Goal: Check status: Check status

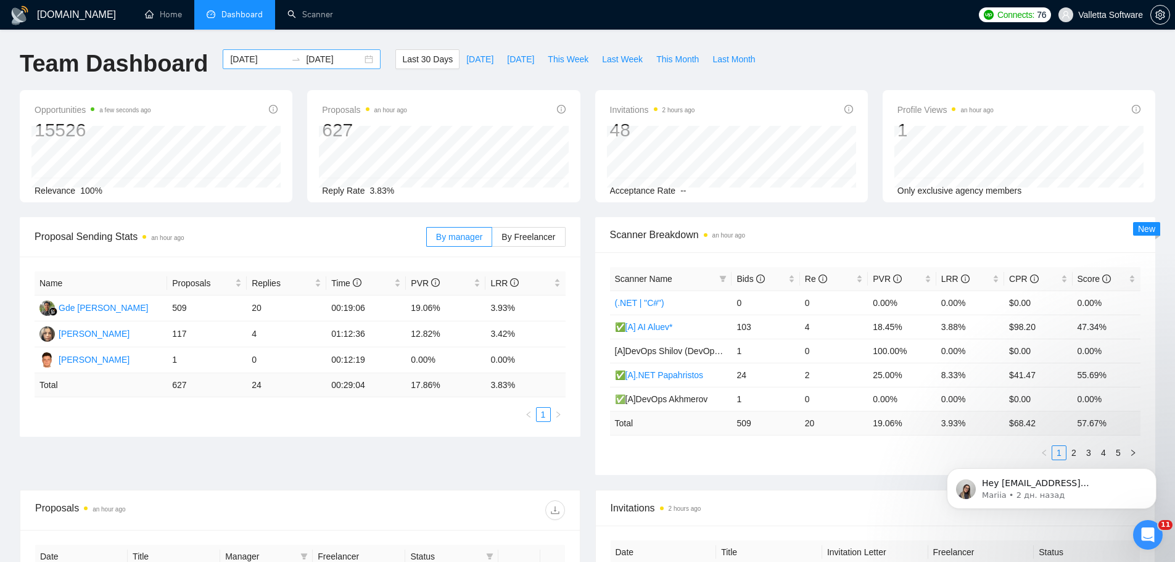
click at [252, 57] on input "[DATE]" at bounding box center [258, 59] width 56 height 14
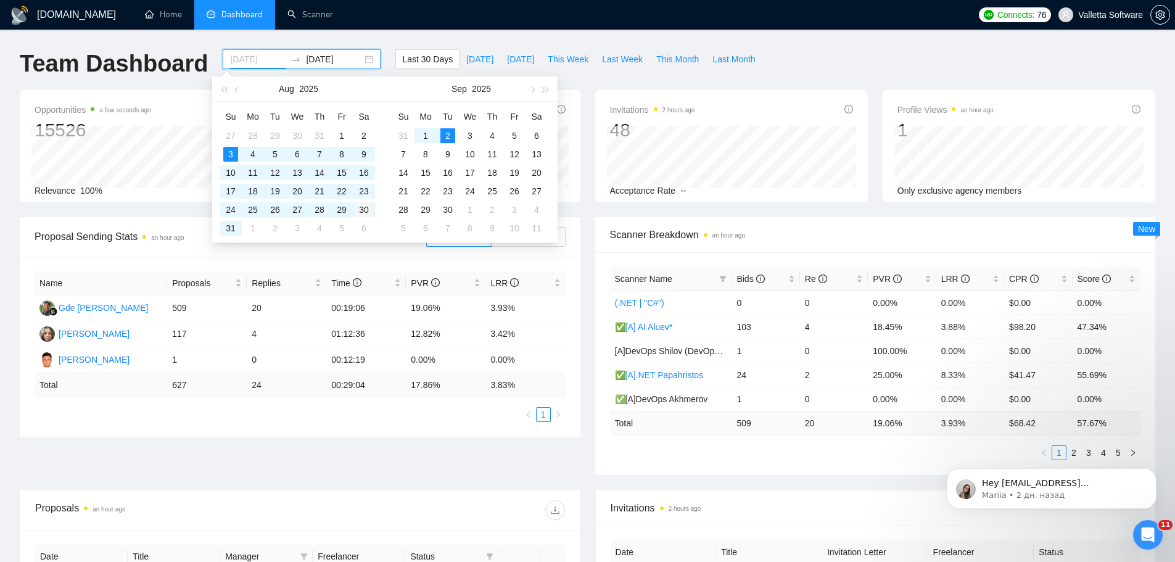
type input "[DATE]"
click at [363, 210] on div "30" at bounding box center [364, 209] width 15 height 15
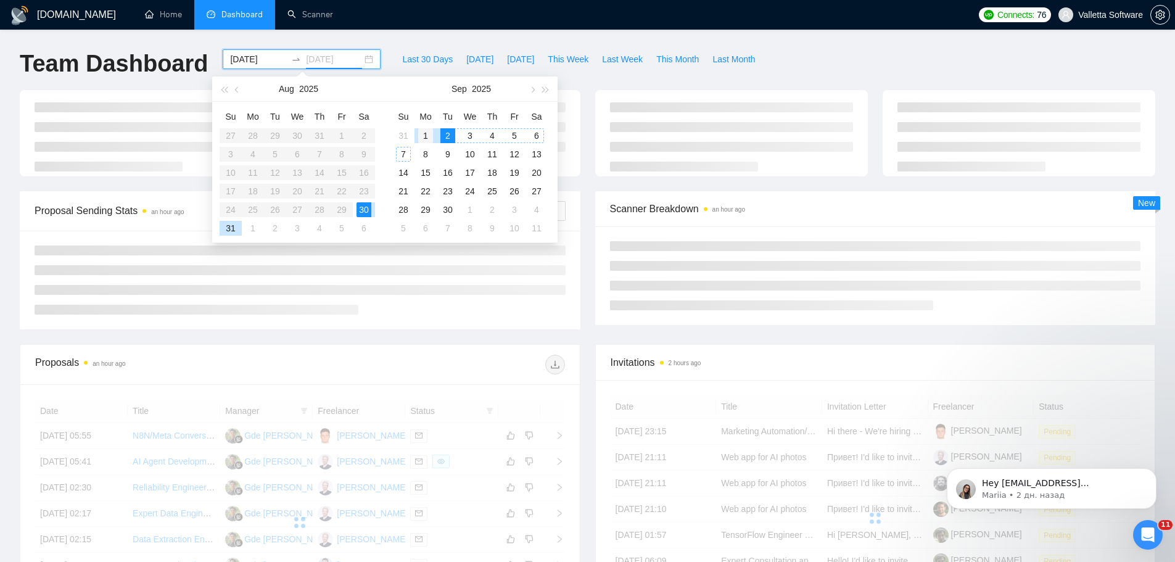
type input "[DATE]"
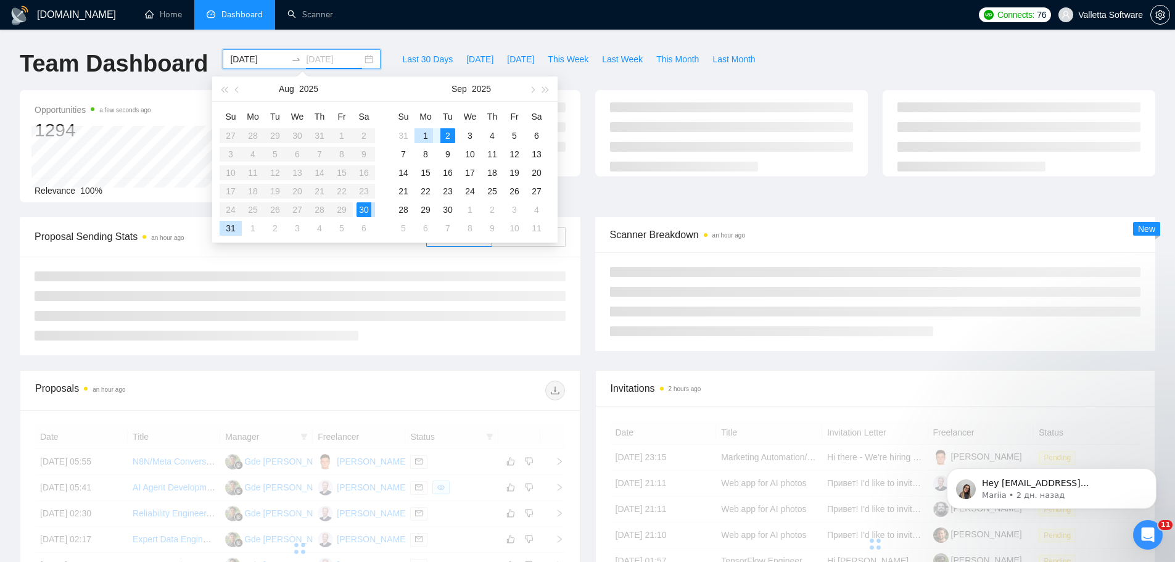
click at [424, 137] on div "1" at bounding box center [425, 135] width 15 height 15
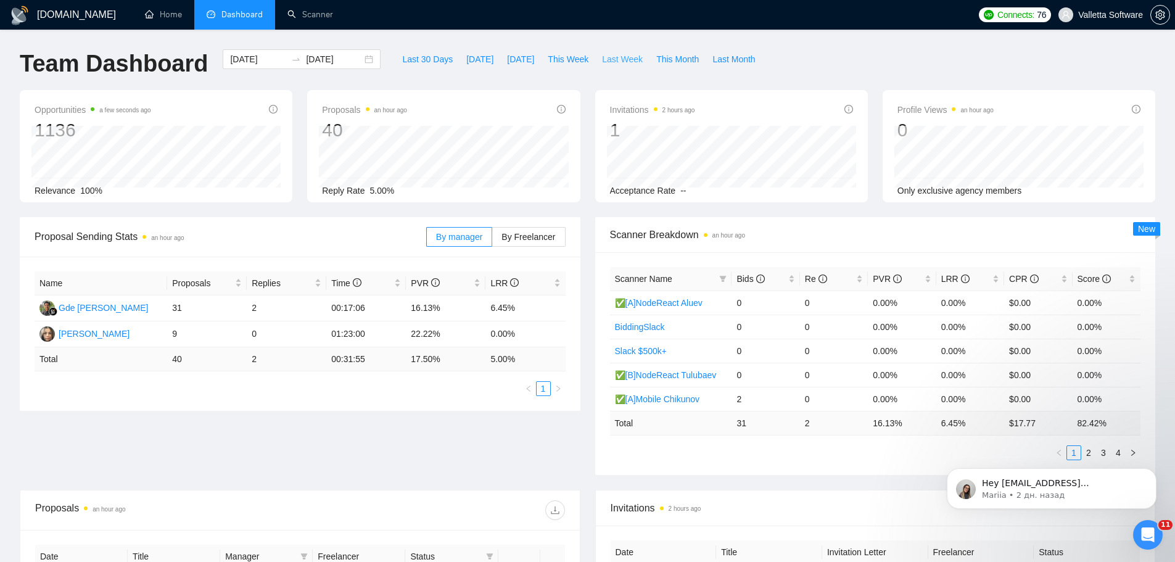
click at [602, 62] on span "Last Week" at bounding box center [622, 59] width 41 height 14
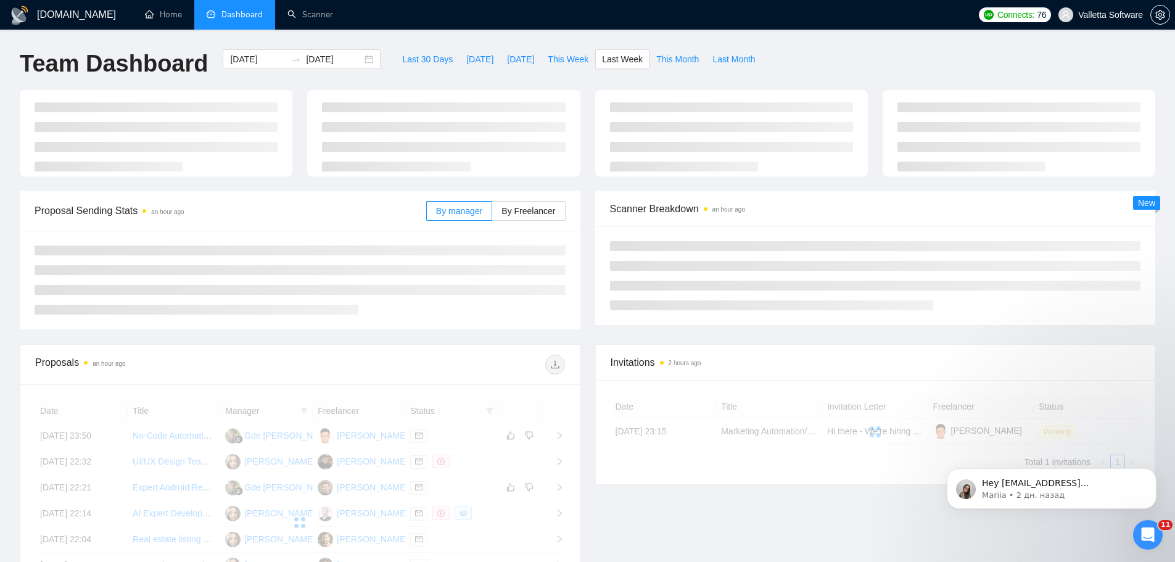
type input "[DATE]"
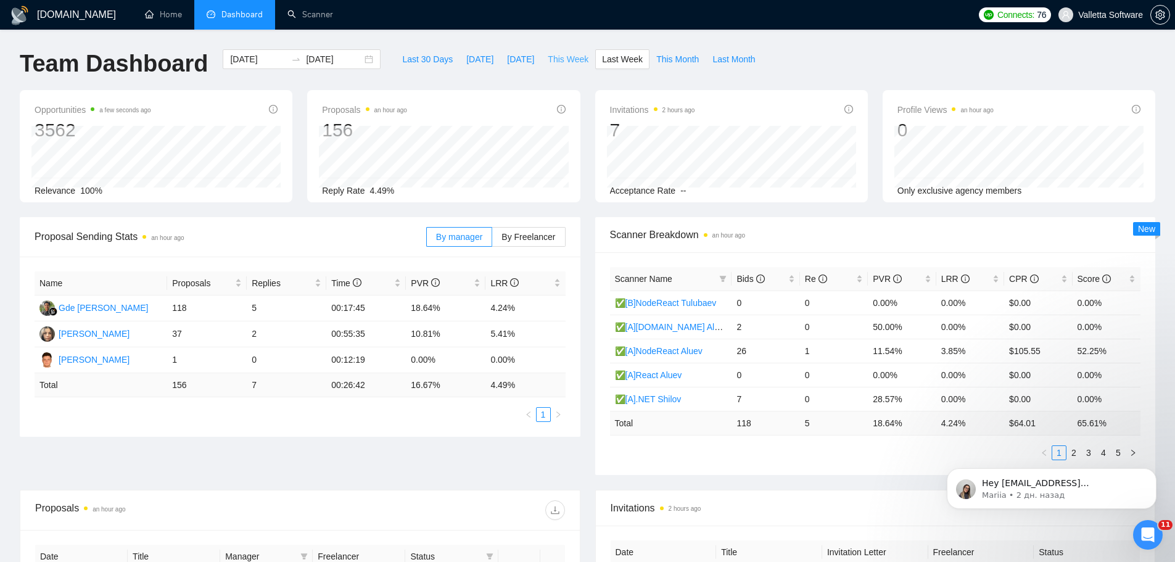
click at [559, 57] on span "This Week" at bounding box center [568, 59] width 41 height 14
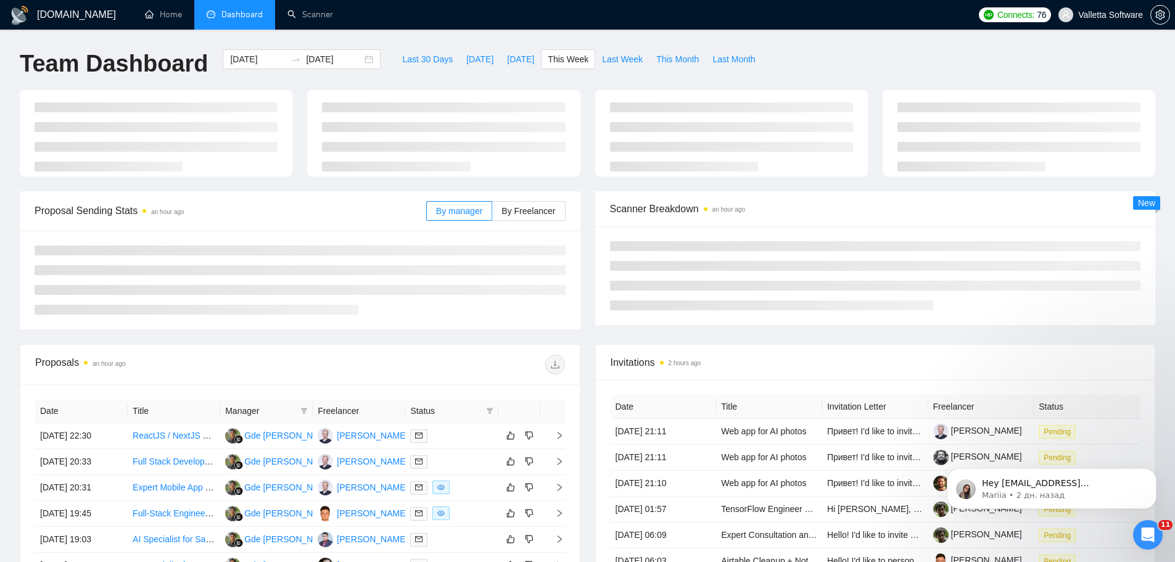
type input "[DATE]"
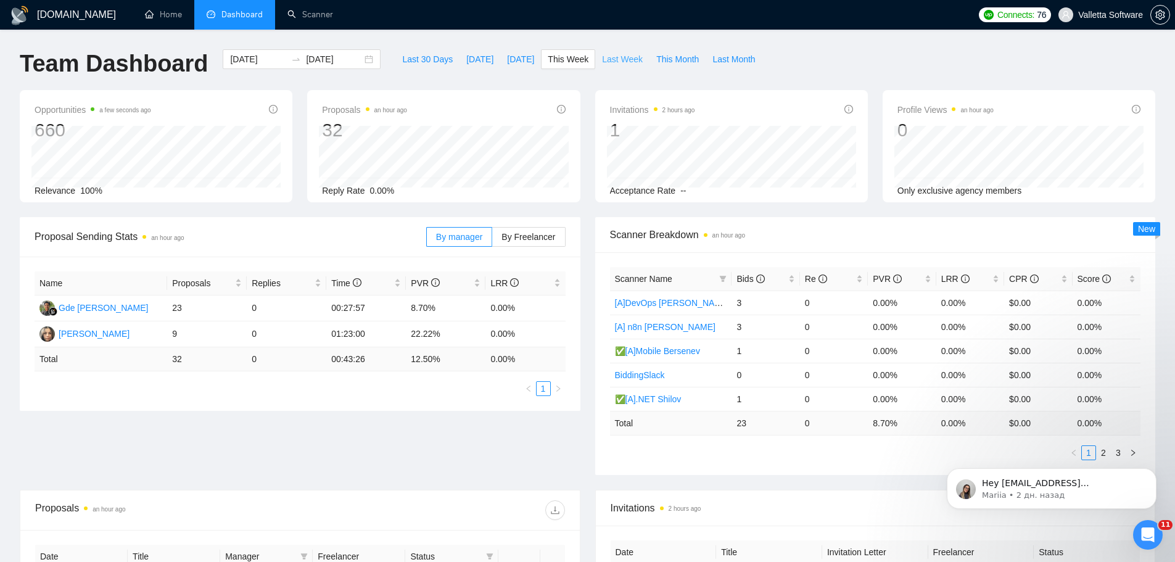
click at [620, 54] on span "Last Week" at bounding box center [622, 59] width 41 height 14
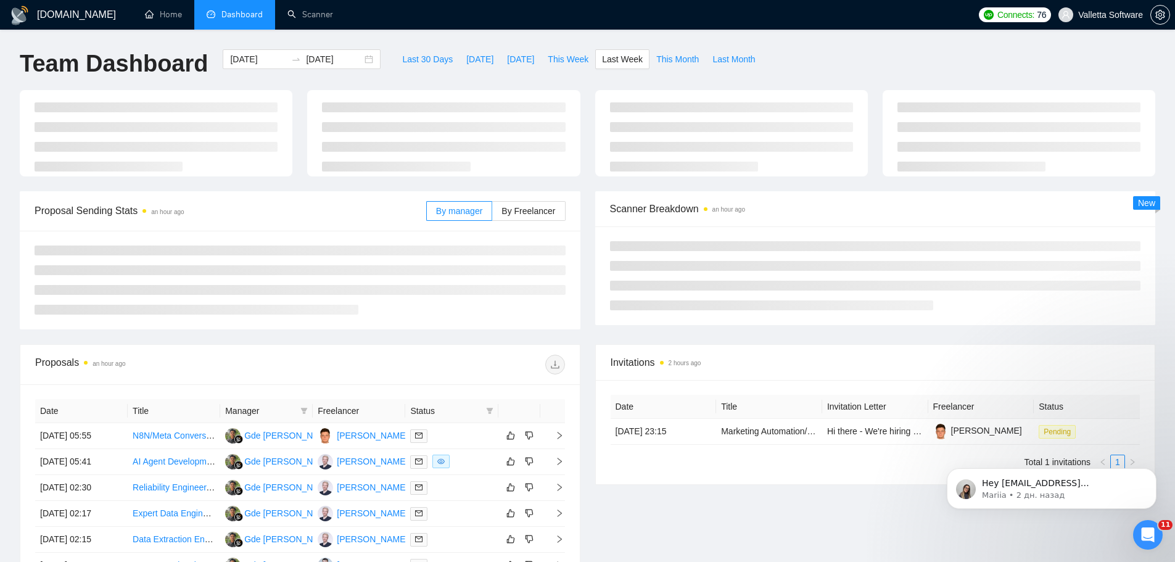
type input "[DATE]"
